Goal: Task Accomplishment & Management: Manage account settings

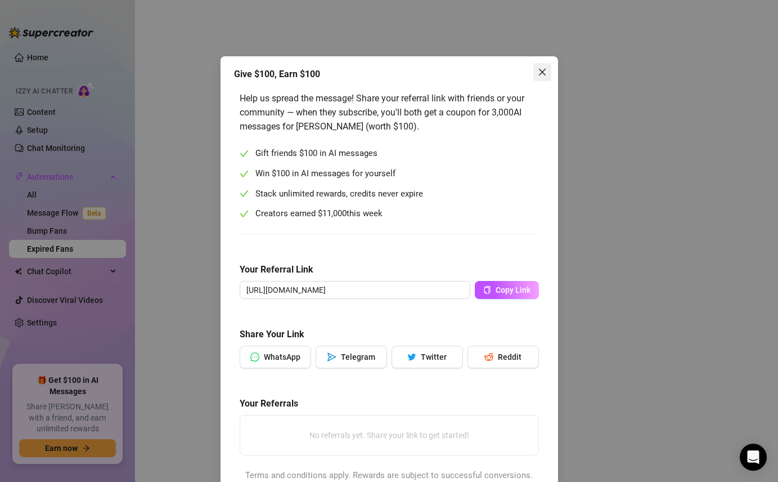
click at [546, 69] on icon "close" at bounding box center [542, 72] width 9 height 9
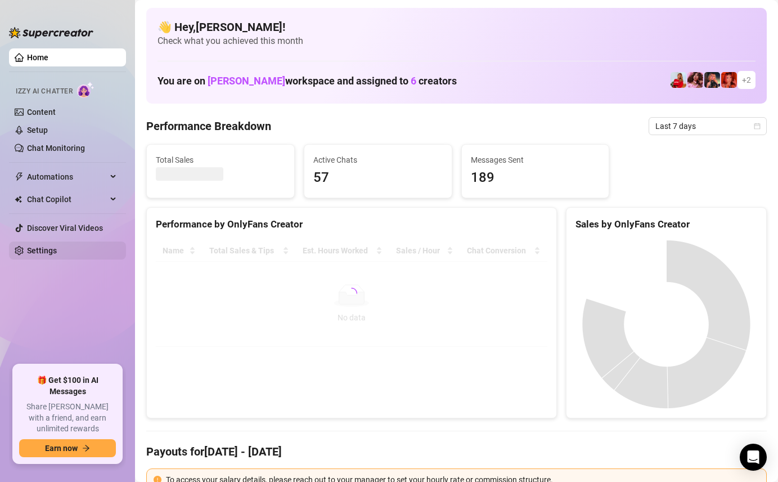
click at [37, 246] on link "Settings" at bounding box center [42, 250] width 30 height 9
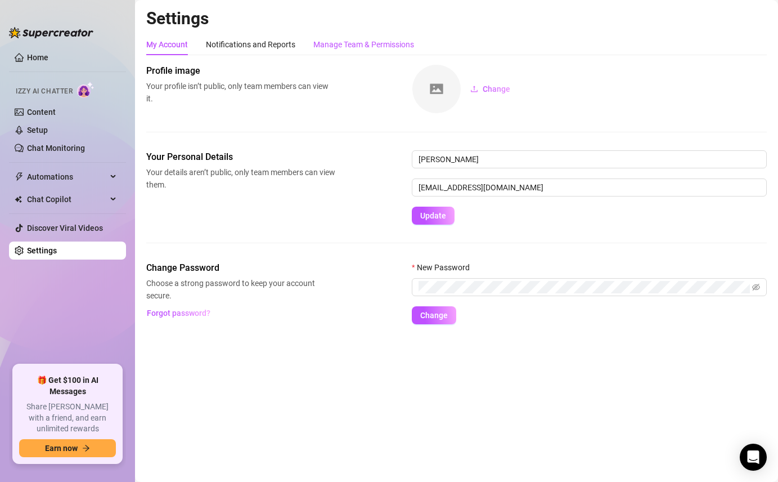
click at [395, 42] on div "Manage Team & Permissions" at bounding box center [363, 44] width 101 height 12
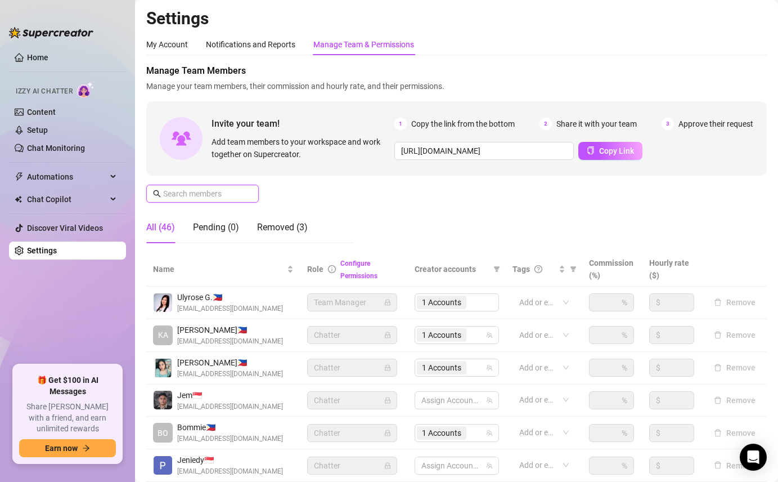
click at [222, 194] on input "text" at bounding box center [203, 193] width 80 height 12
paste input "[EMAIL_ADDRESS][DOMAIN_NAME]"
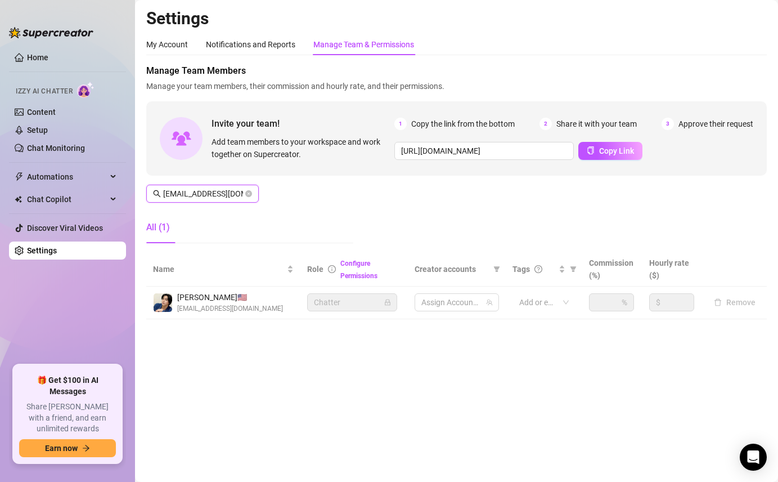
scroll to position [0, 10]
click at [472, 303] on div "1 Accounts" at bounding box center [451, 302] width 68 height 16
type input "[EMAIL_ADDRESS][DOMAIN_NAME]"
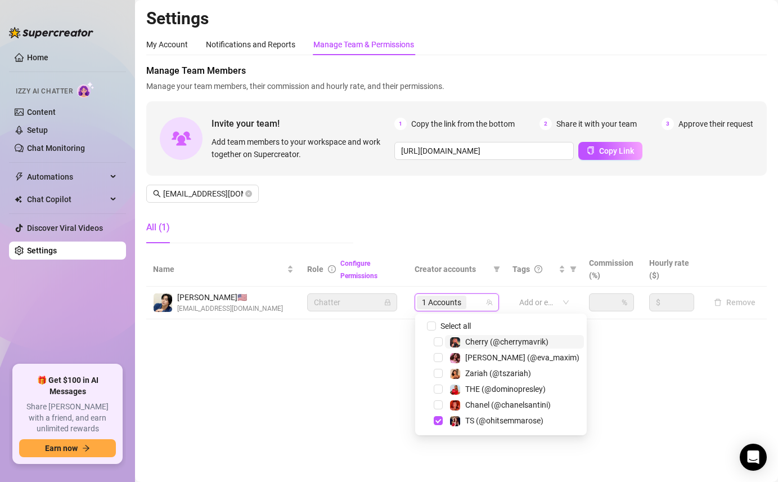
click at [483, 268] on span "Creator accounts" at bounding box center [452, 269] width 74 height 12
